Goal: Obtain resource: Download file/media

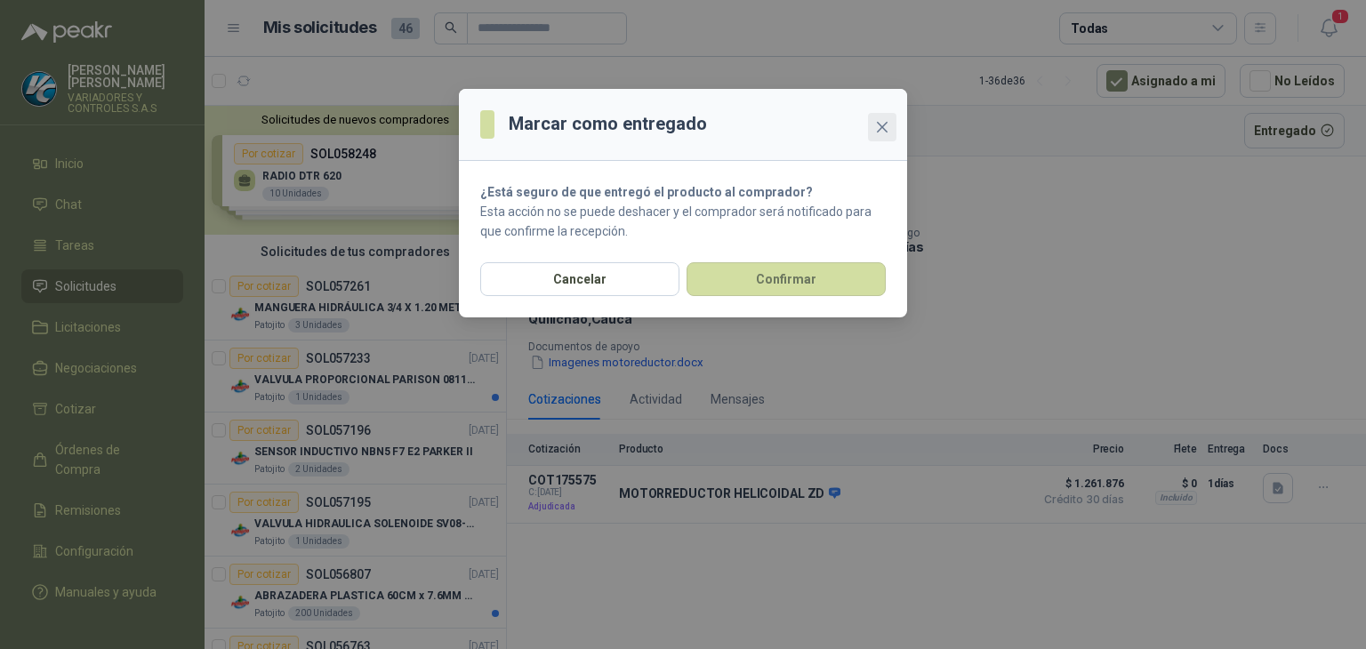
click at [883, 129] on icon "close" at bounding box center [882, 127] width 11 height 11
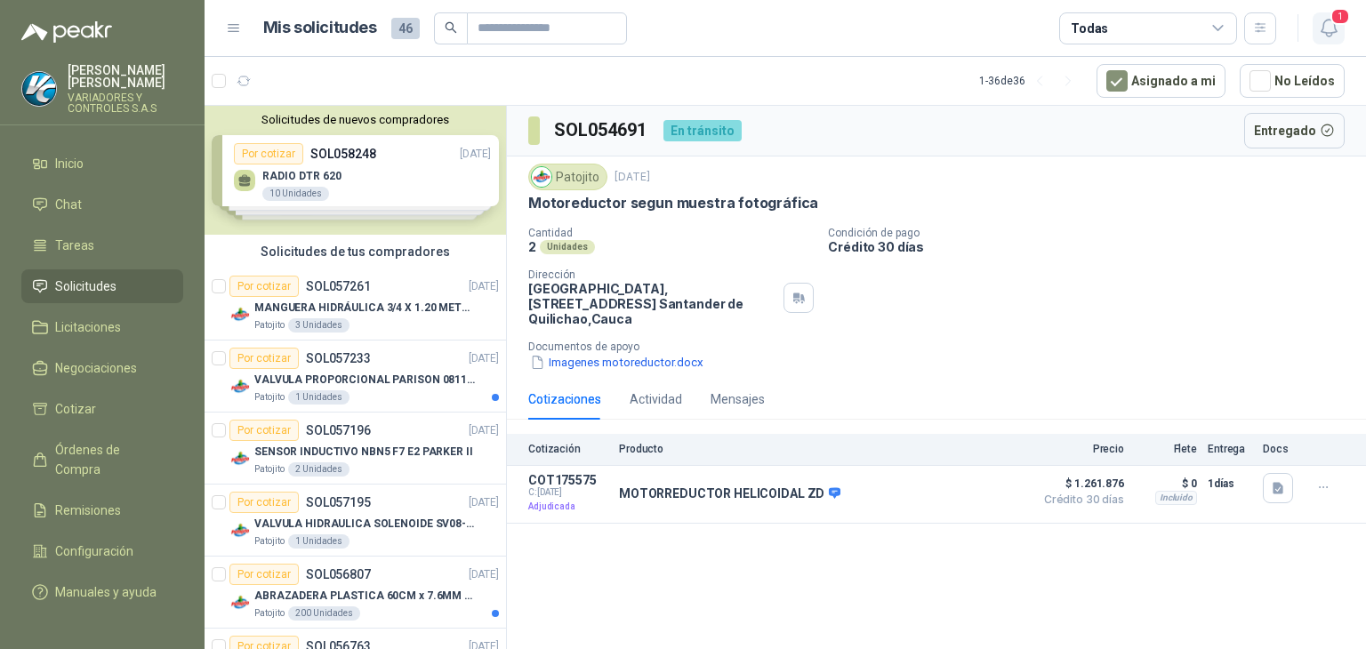
click at [1315, 39] on button "1" at bounding box center [1328, 28] width 32 height 32
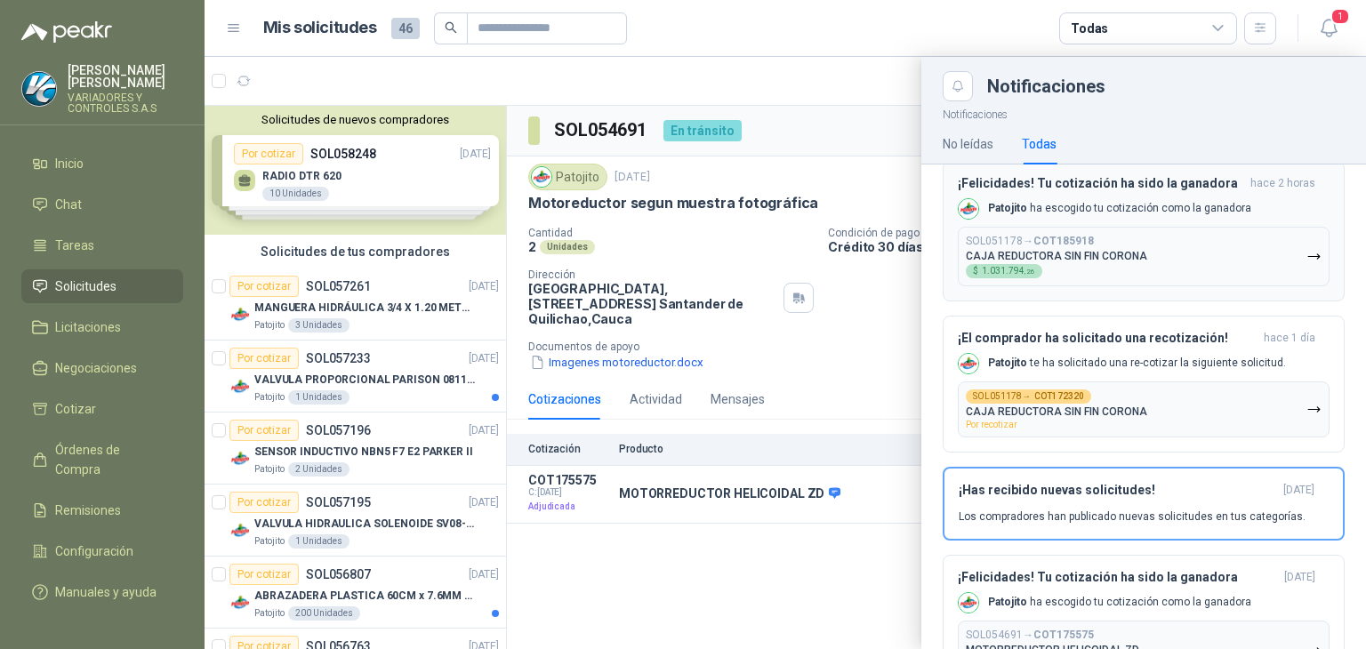
scroll to position [16, 0]
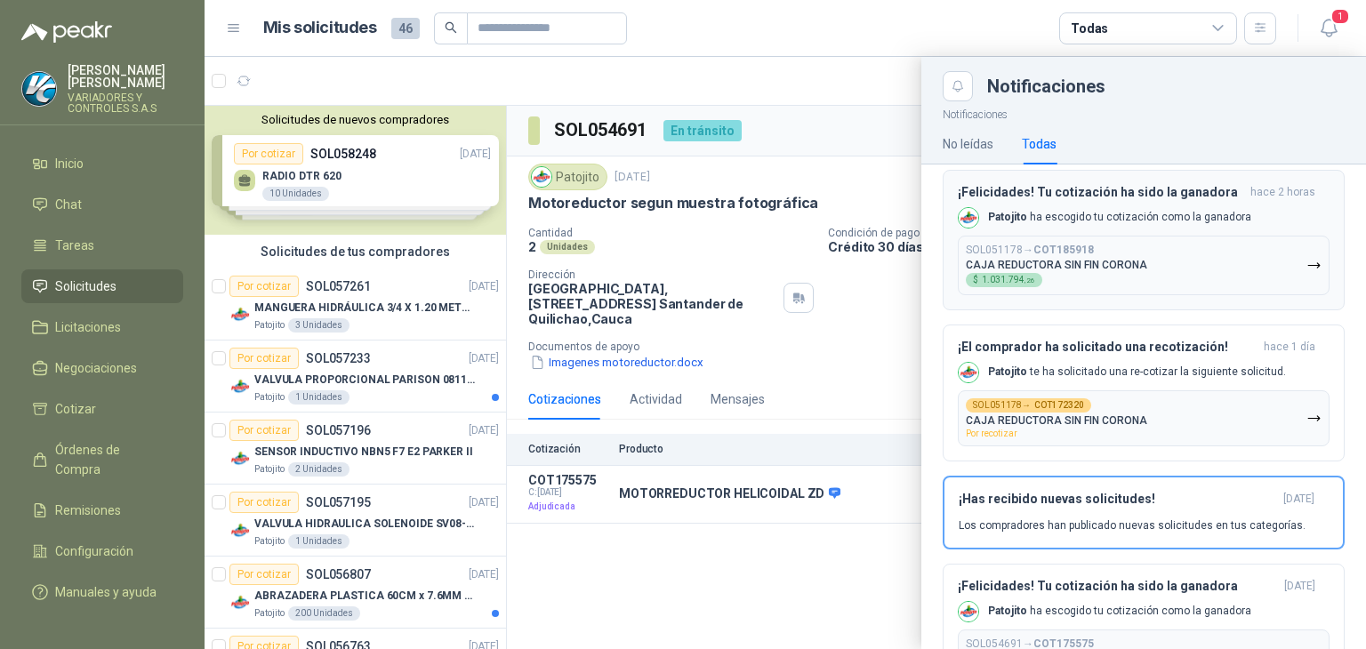
click at [1081, 259] on p "CAJA REDUCTORA SIN FIN CORONA" at bounding box center [1056, 265] width 181 height 12
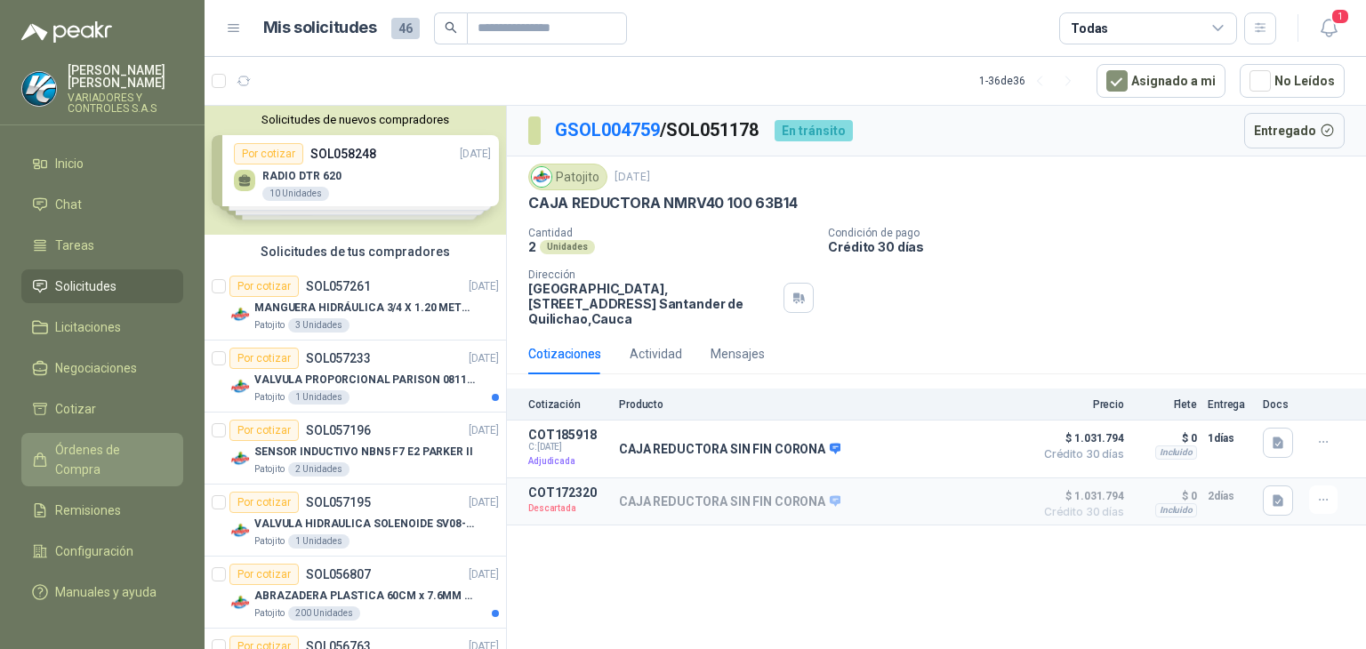
click at [103, 440] on span "Órdenes de Compra" at bounding box center [110, 459] width 111 height 39
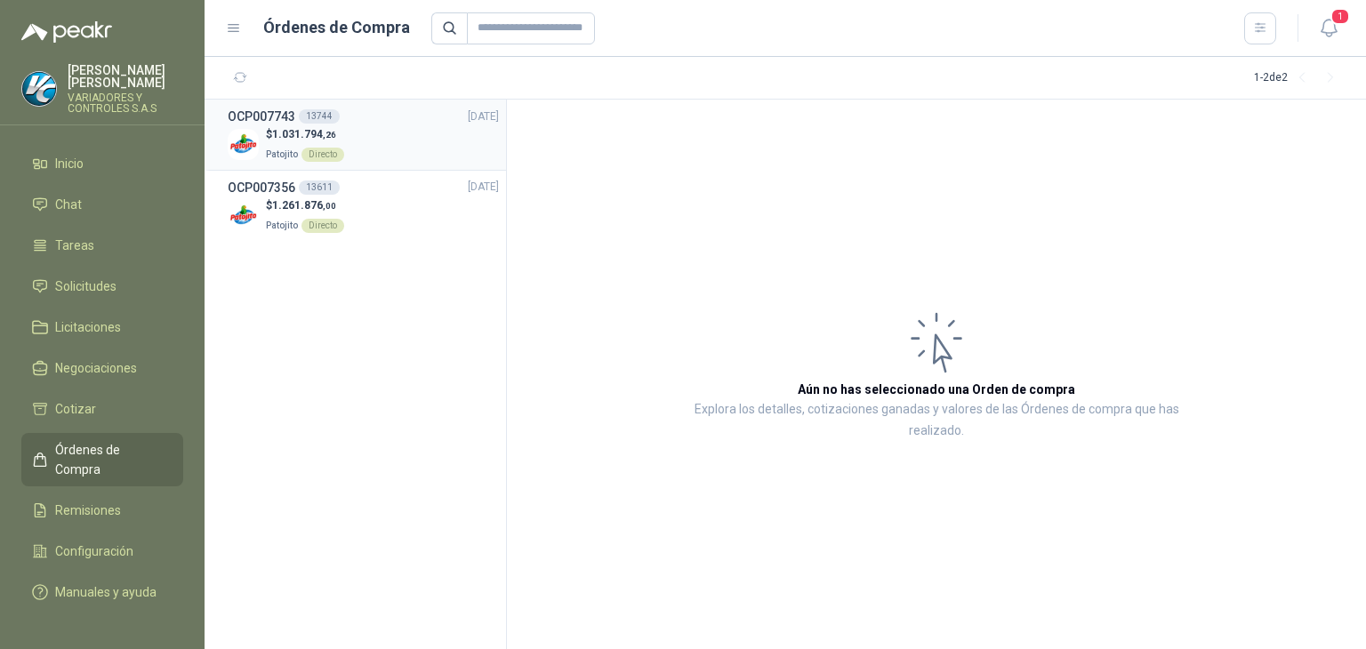
click at [302, 126] on p "$ 1.031.794 ,26" at bounding box center [305, 134] width 78 height 17
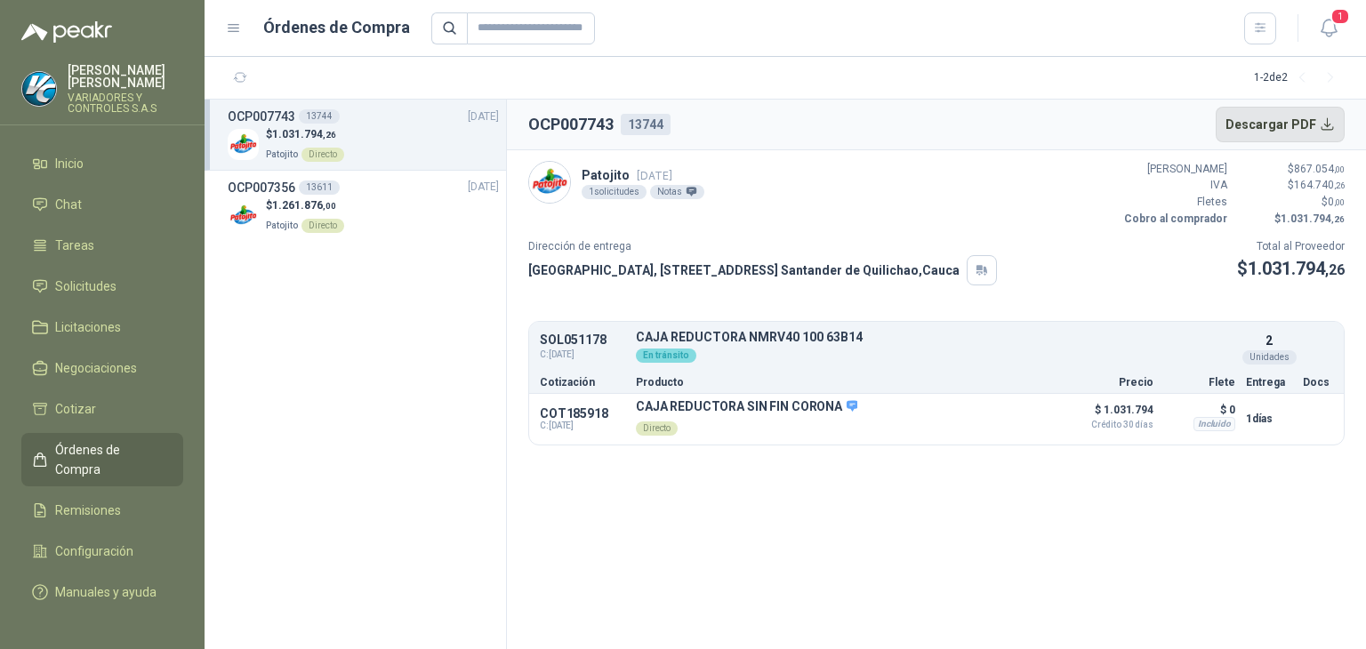
click at [1244, 129] on button "Descargar PDF" at bounding box center [1281, 125] width 130 height 36
